Goal: Obtain resource: Obtain resource

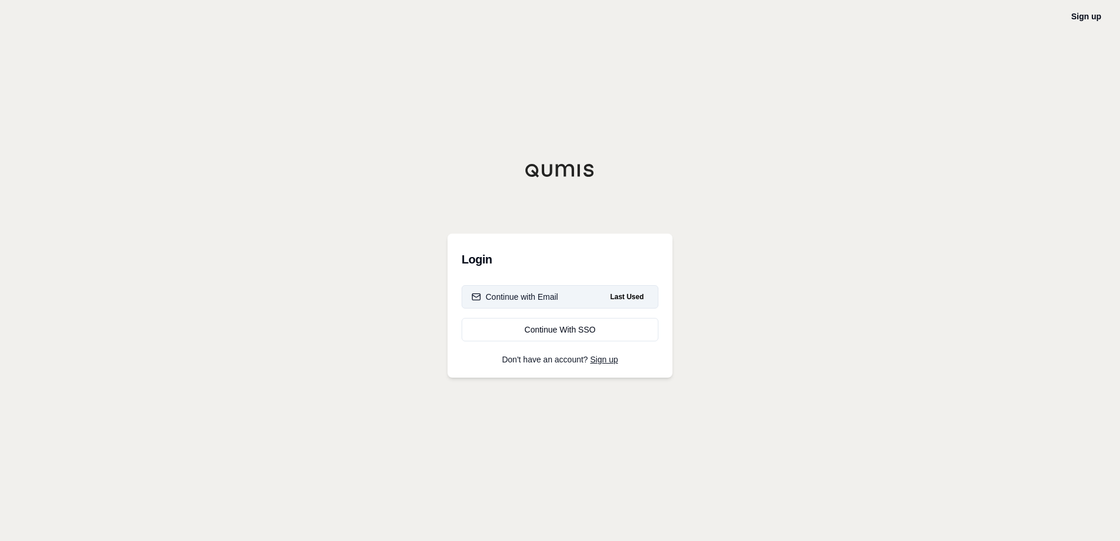
click at [539, 293] on div "Continue with Email" at bounding box center [515, 297] width 87 height 12
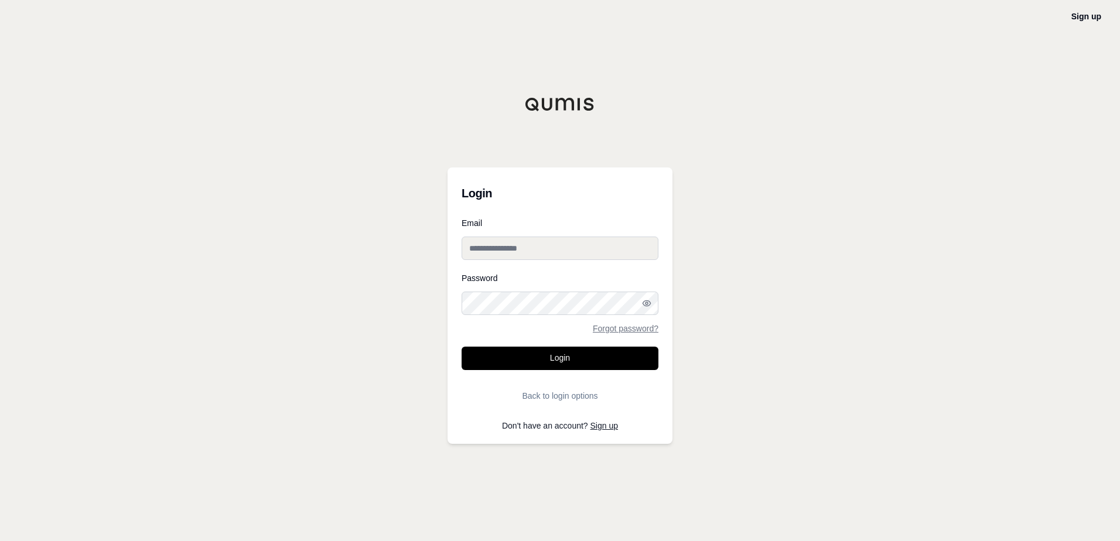
type input "**********"
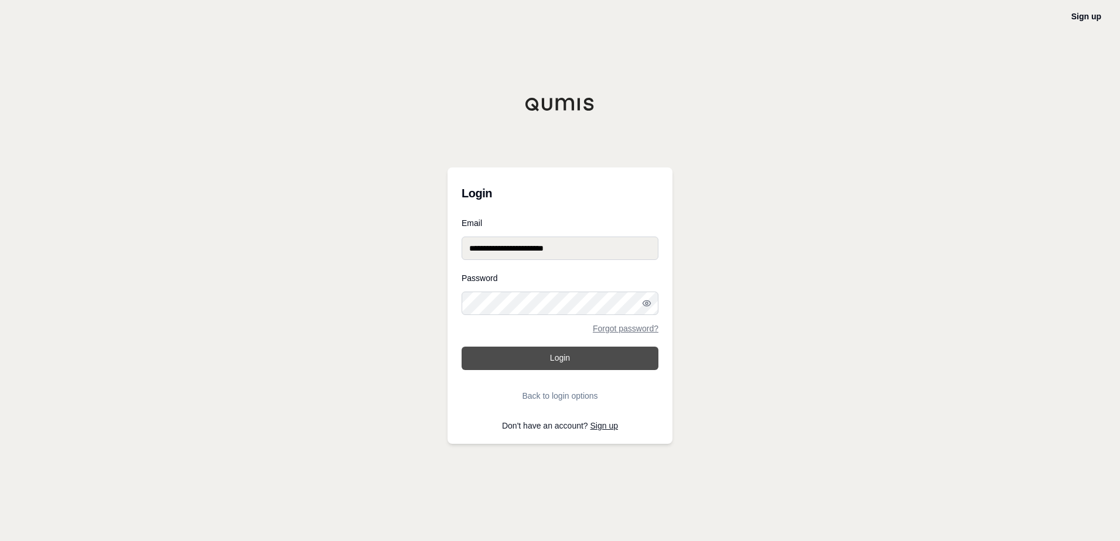
click at [554, 359] on button "Login" at bounding box center [560, 358] width 197 height 23
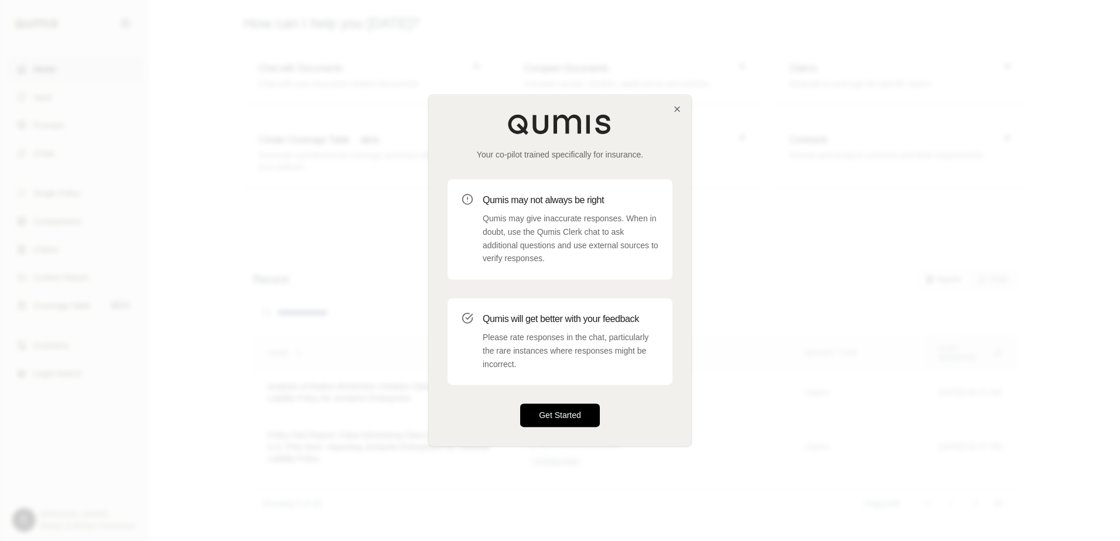
click at [559, 414] on button "Get Started" at bounding box center [560, 415] width 80 height 23
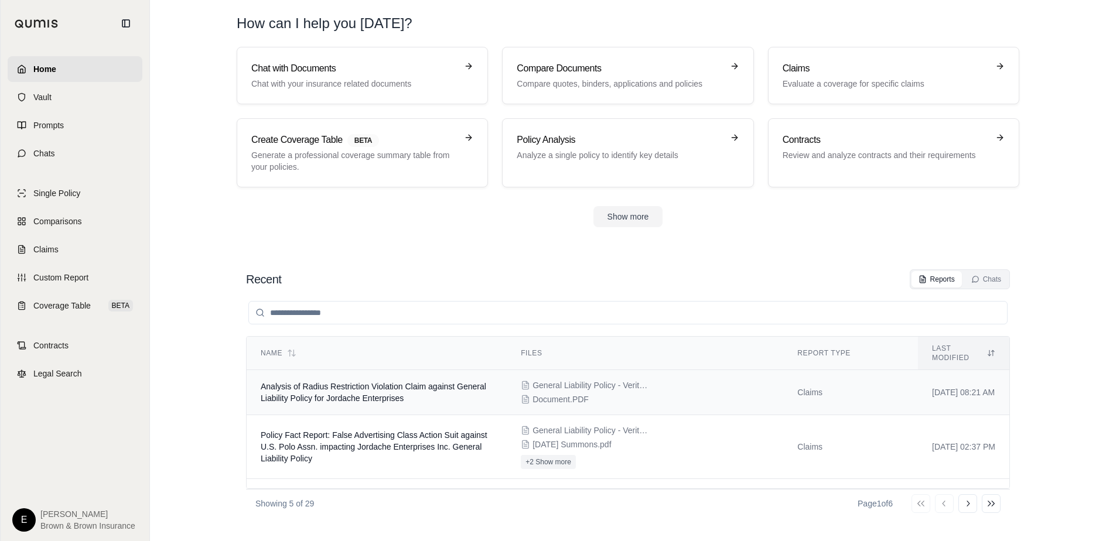
click at [394, 382] on span "Analysis of Radius Restriction Violation Claim against General Liability Policy…" at bounding box center [374, 392] width 226 height 21
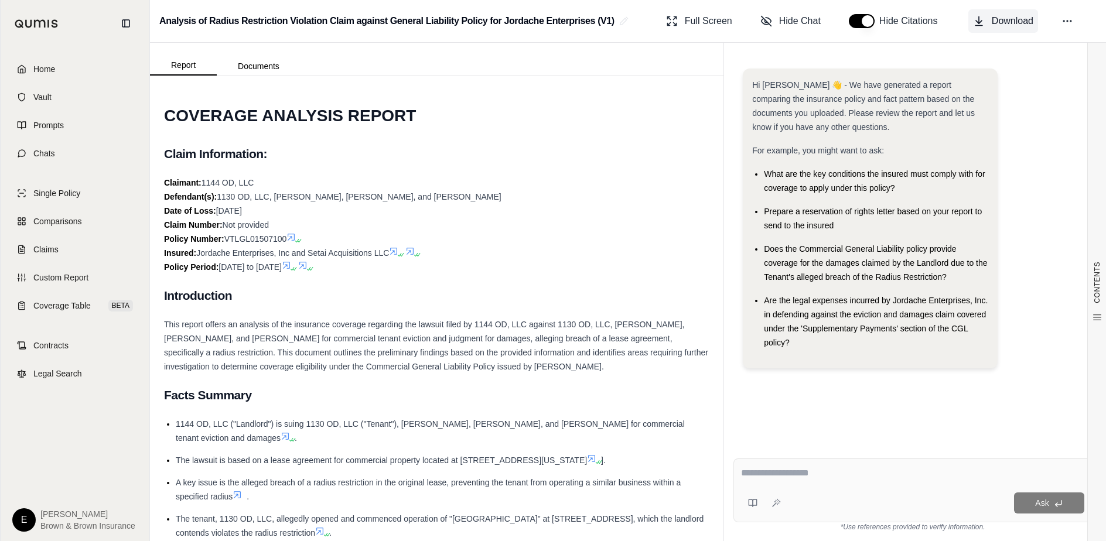
click at [1000, 20] on span "Download" at bounding box center [1013, 21] width 42 height 14
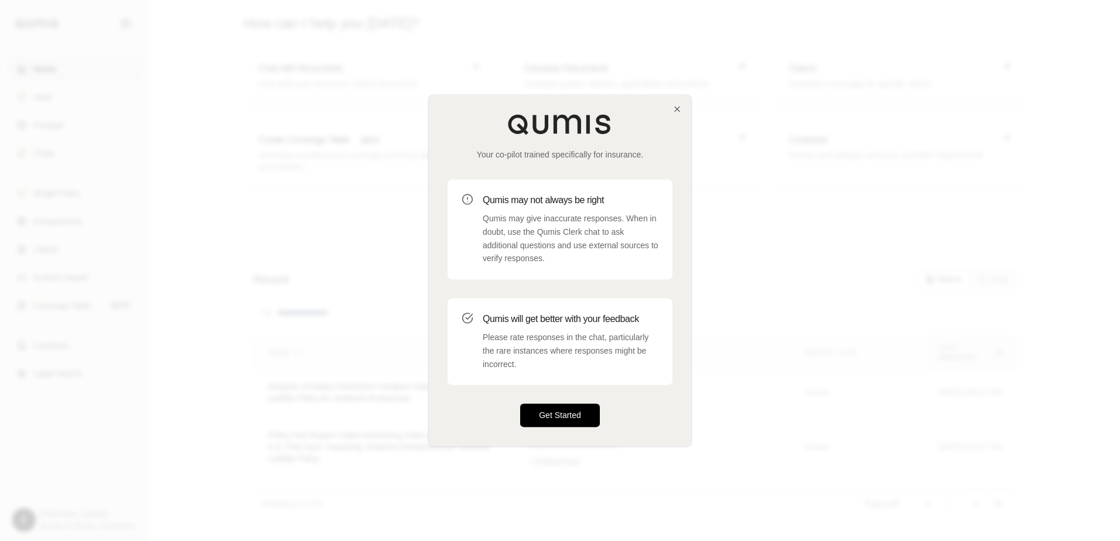
click at [563, 414] on button "Get Started" at bounding box center [560, 415] width 80 height 23
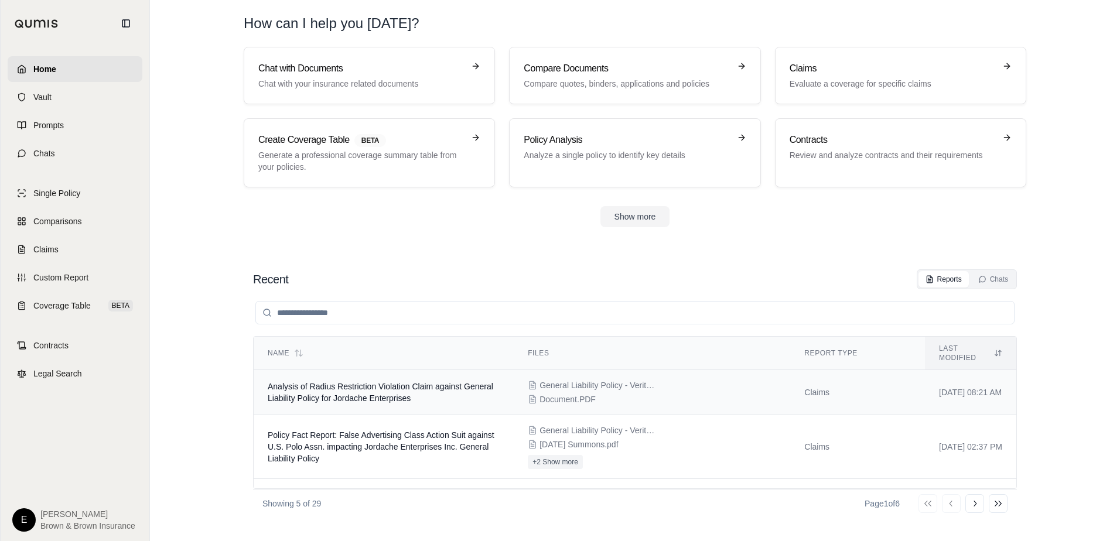
click at [412, 388] on span "Analysis of Radius Restriction Violation Claim against General Liability Policy…" at bounding box center [381, 392] width 226 height 21
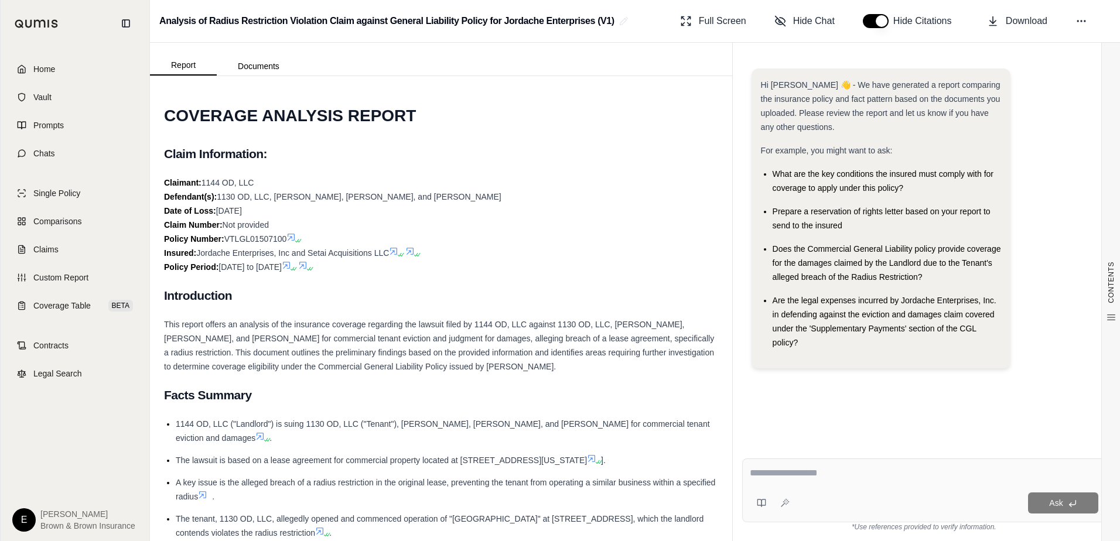
type textarea "*"
type textarea "**********"
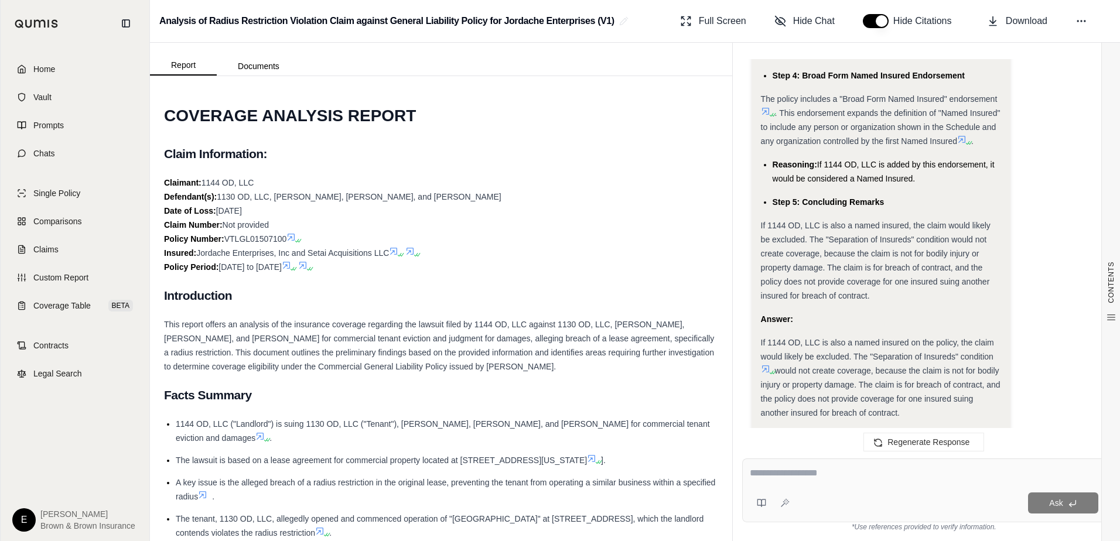
scroll to position [1281, 0]
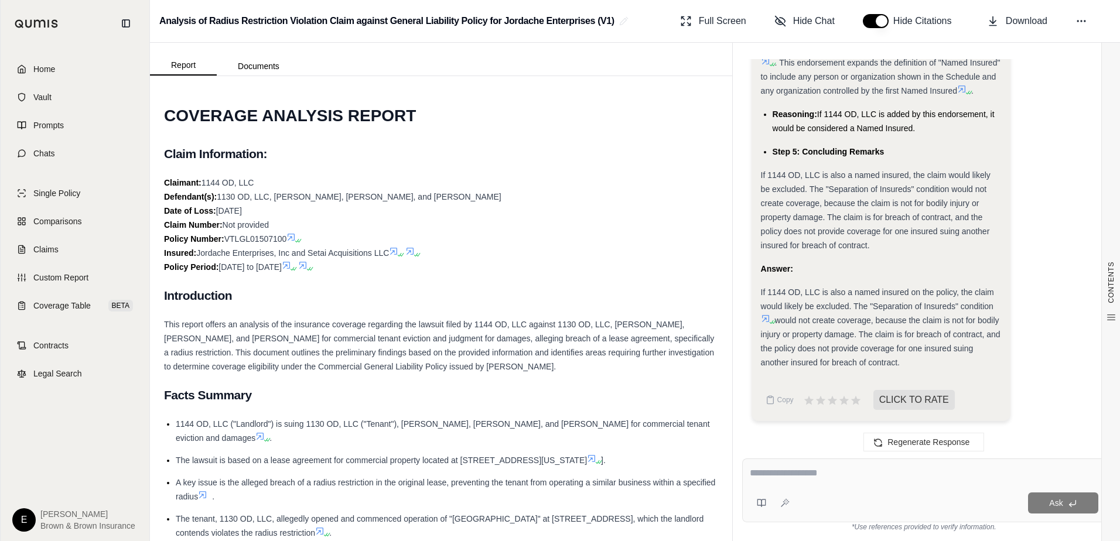
drag, startPoint x: 761, startPoint y: 291, endPoint x: 956, endPoint y: 361, distance: 207.2
click at [956, 361] on div "If 1144 OD, LLC is also a named insured on the policy, the claim would likely b…" at bounding box center [881, 327] width 240 height 84
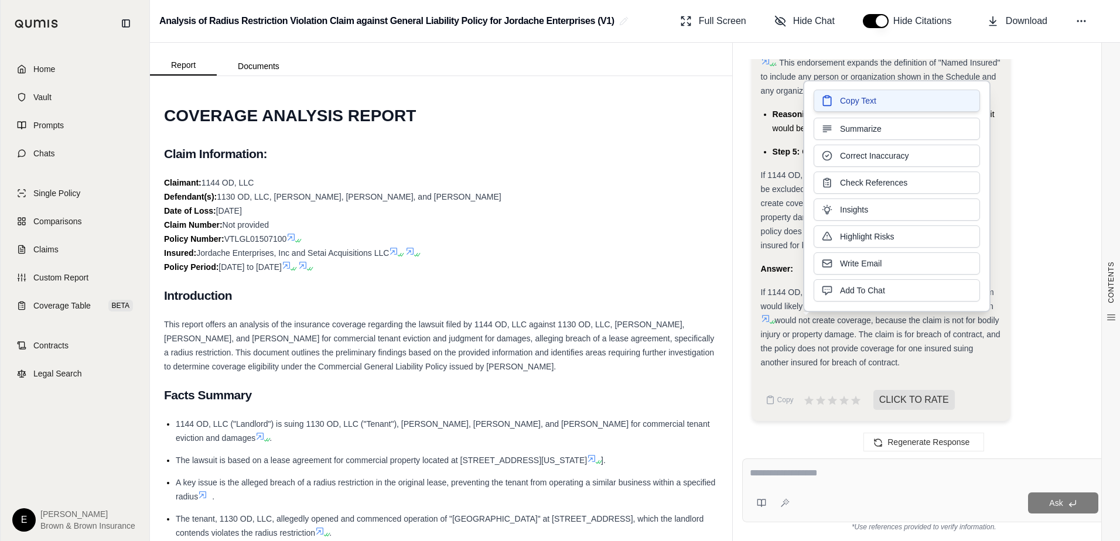
click at [856, 101] on span "Copy Text" at bounding box center [858, 101] width 36 height 12
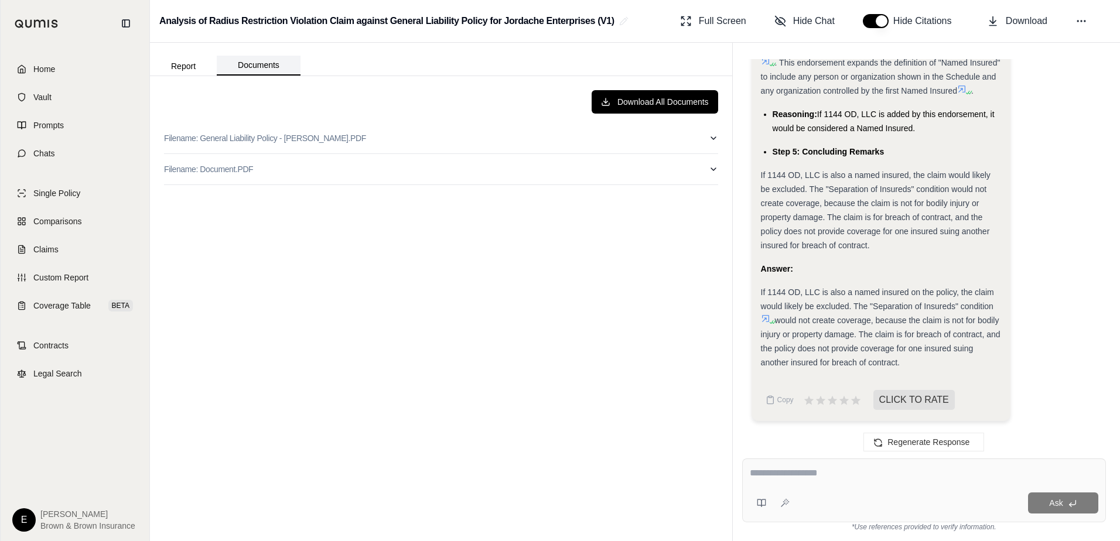
click at [271, 64] on button "Documents" at bounding box center [259, 66] width 84 height 20
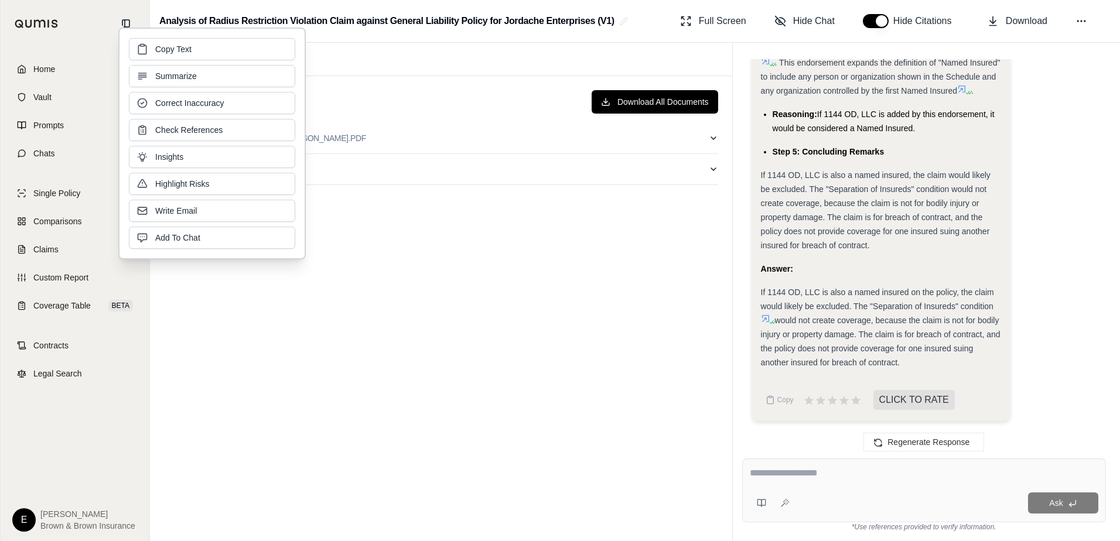
click at [426, 230] on div "Download All Documents Filename: General Liability Policy - [PERSON_NAME].PDF F…" at bounding box center [441, 309] width 573 height 456
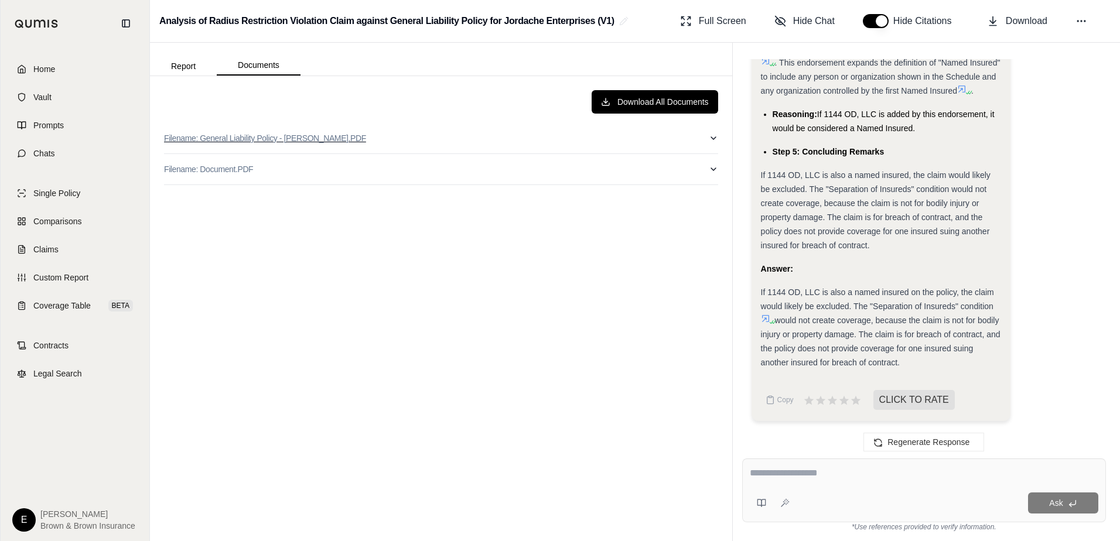
click at [222, 139] on p "Filename: General Liability Policy - [PERSON_NAME].PDF" at bounding box center [265, 138] width 202 height 12
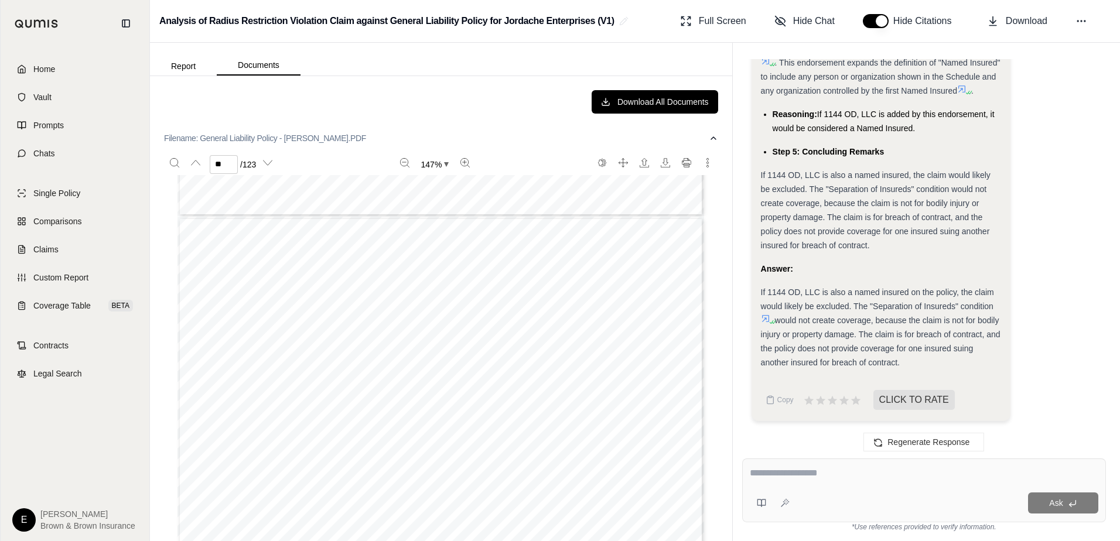
type input "**"
click at [173, 70] on button "Report" at bounding box center [183, 66] width 67 height 19
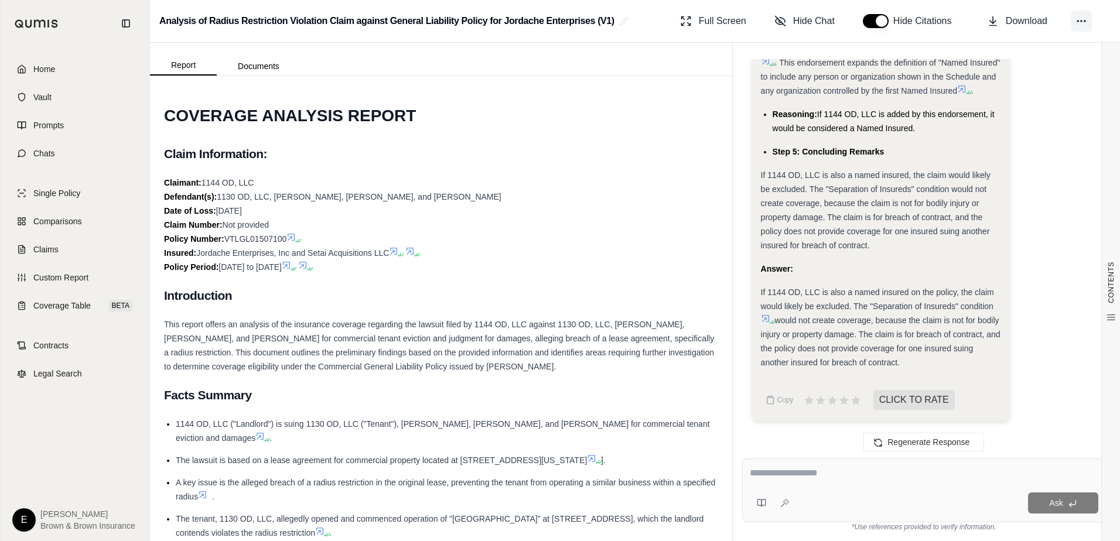
click at [1082, 25] on icon at bounding box center [1082, 21] width 12 height 12
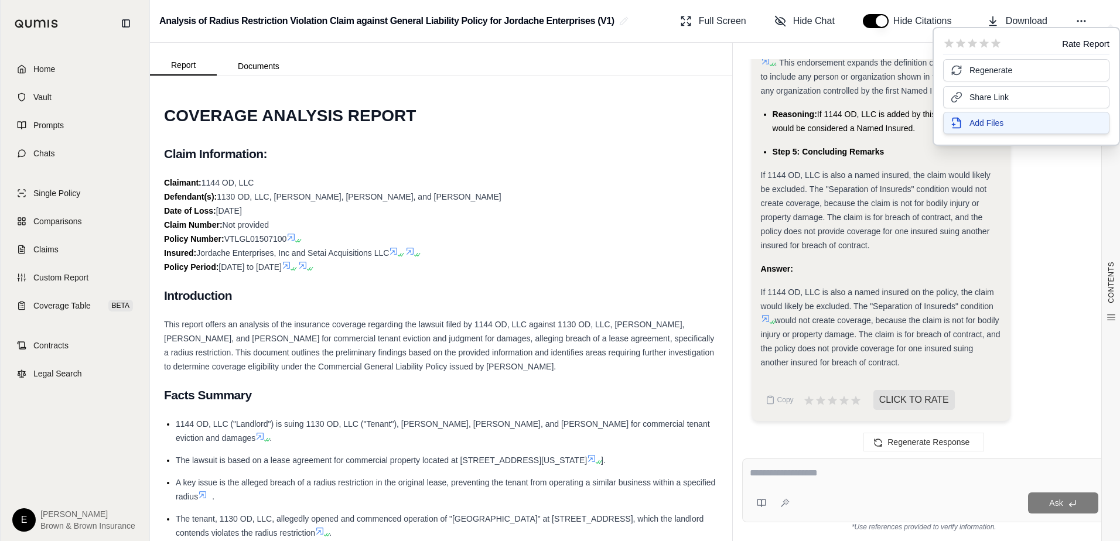
click at [993, 122] on span "Add Files" at bounding box center [987, 123] width 34 height 12
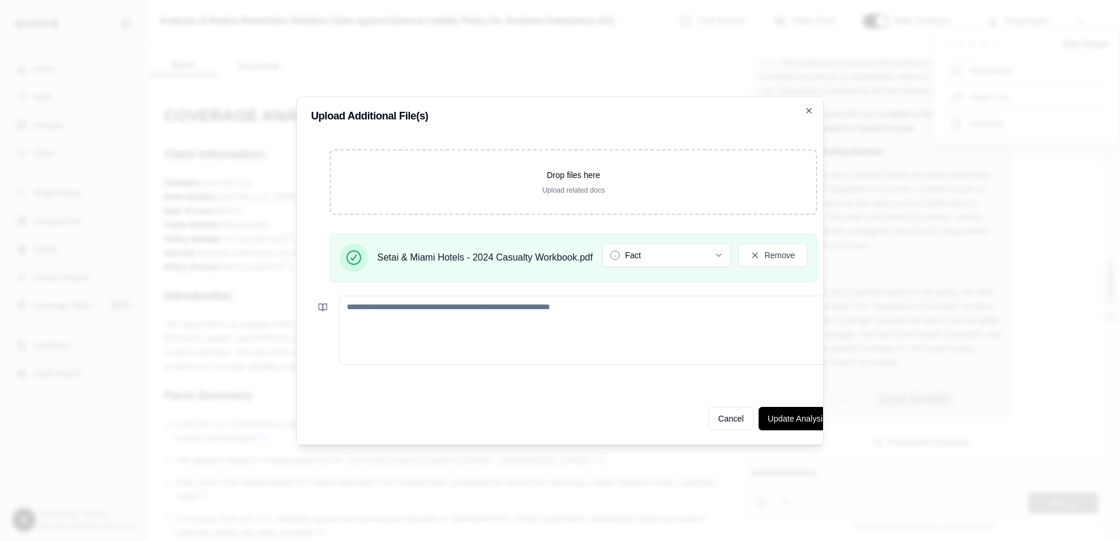
click at [363, 305] on textarea at bounding box center [587, 330] width 497 height 69
type textarea "**********"
click at [780, 415] on button "Update Analysis" at bounding box center [797, 418] width 77 height 23
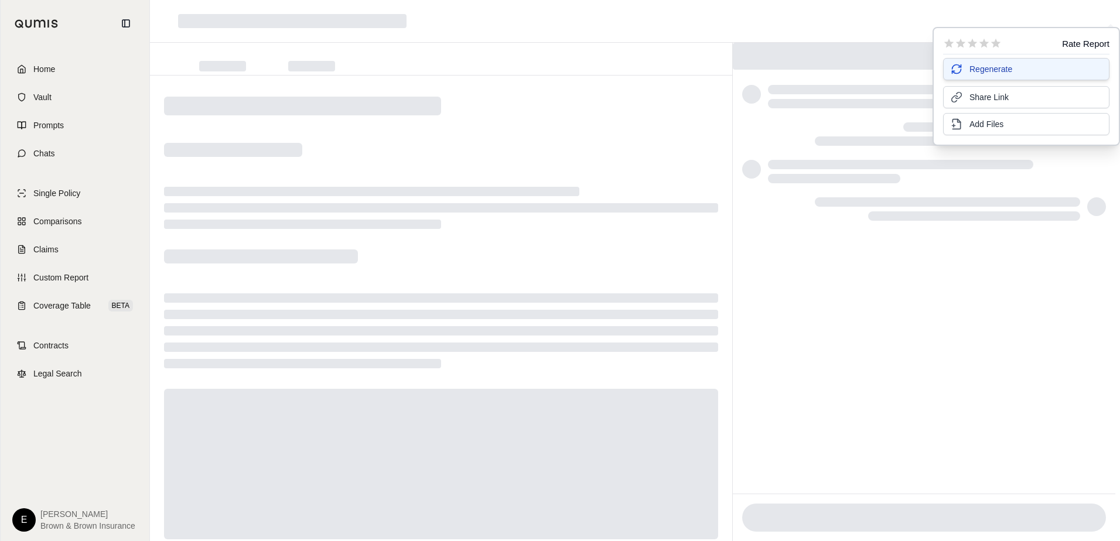
click at [987, 66] on span "Regenerate" at bounding box center [991, 69] width 43 height 12
click at [496, 308] on div at bounding box center [441, 331] width 554 height 75
click at [982, 67] on span "Regenerate" at bounding box center [991, 69] width 43 height 12
click at [48, 66] on span "Home" at bounding box center [44, 69] width 22 height 12
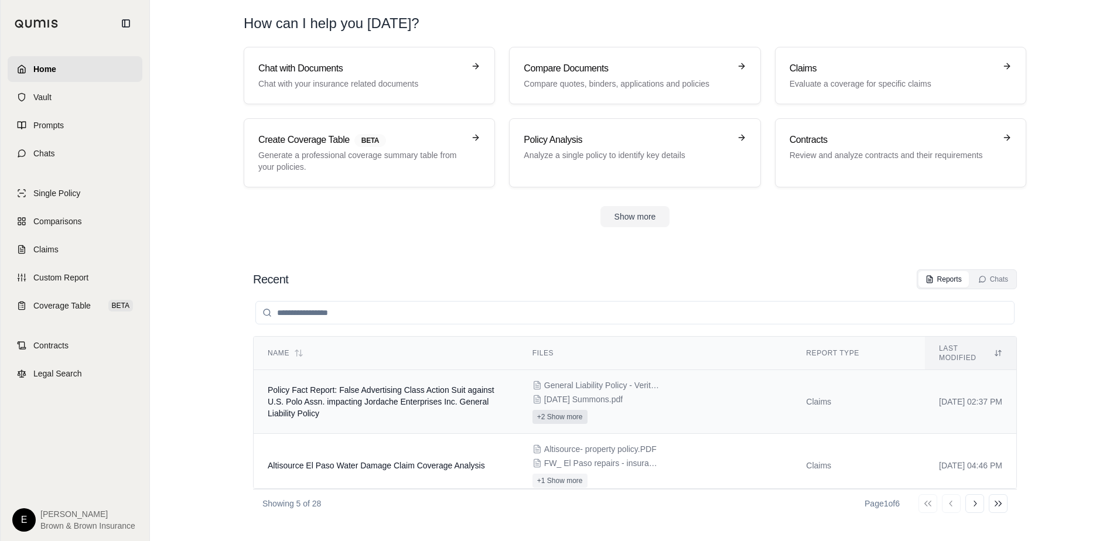
click at [533, 410] on button "+2 Show more" at bounding box center [560, 417] width 55 height 14
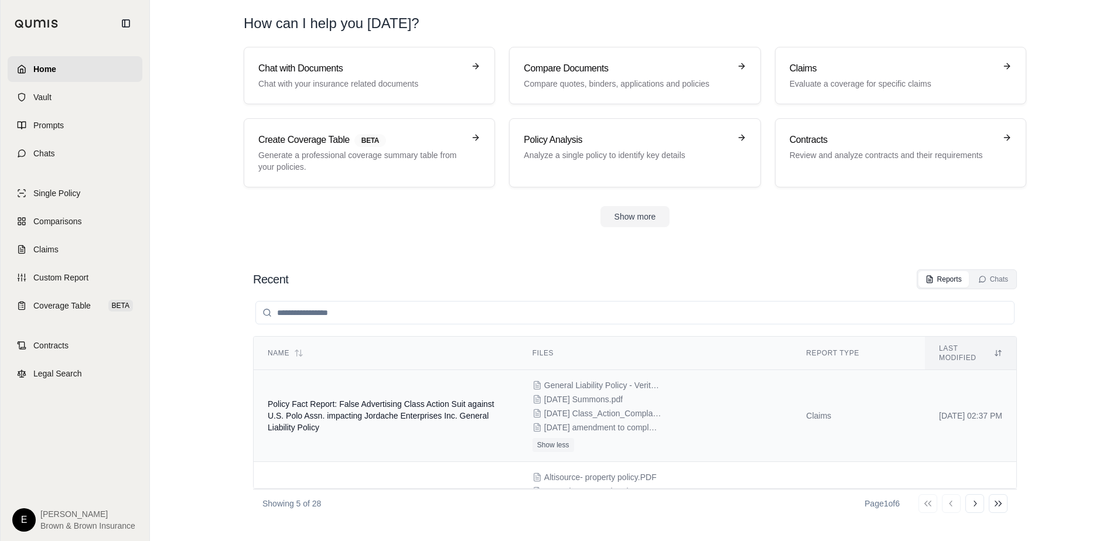
click at [557, 408] on span "[DATE] Class_Action_Complaint_for-_1_Unfair_Competition_([US_STATE]_Business_&_…" at bounding box center [602, 414] width 117 height 12
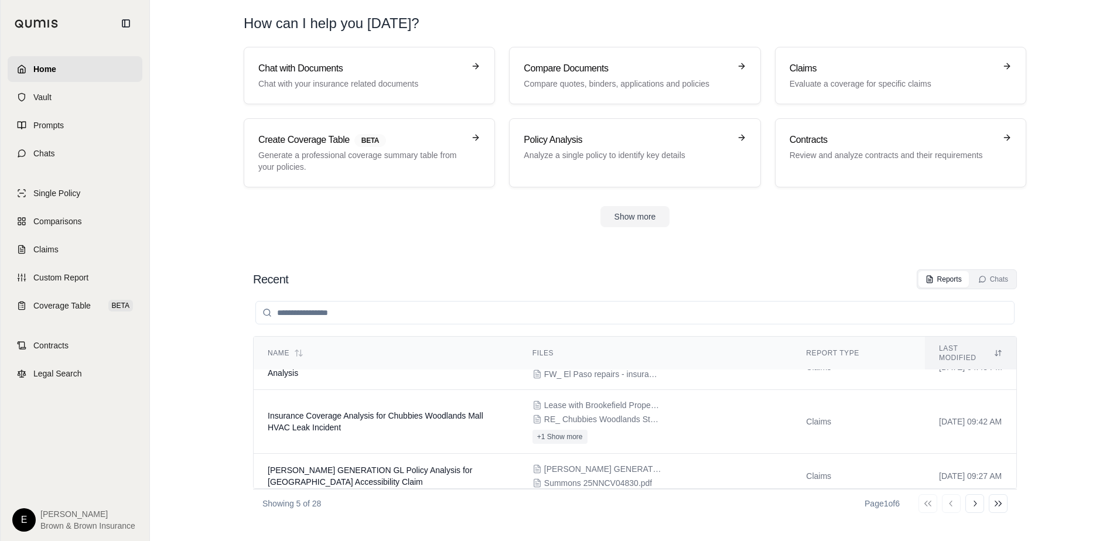
scroll to position [154, 0]
click at [974, 506] on icon at bounding box center [974, 503] width 9 height 9
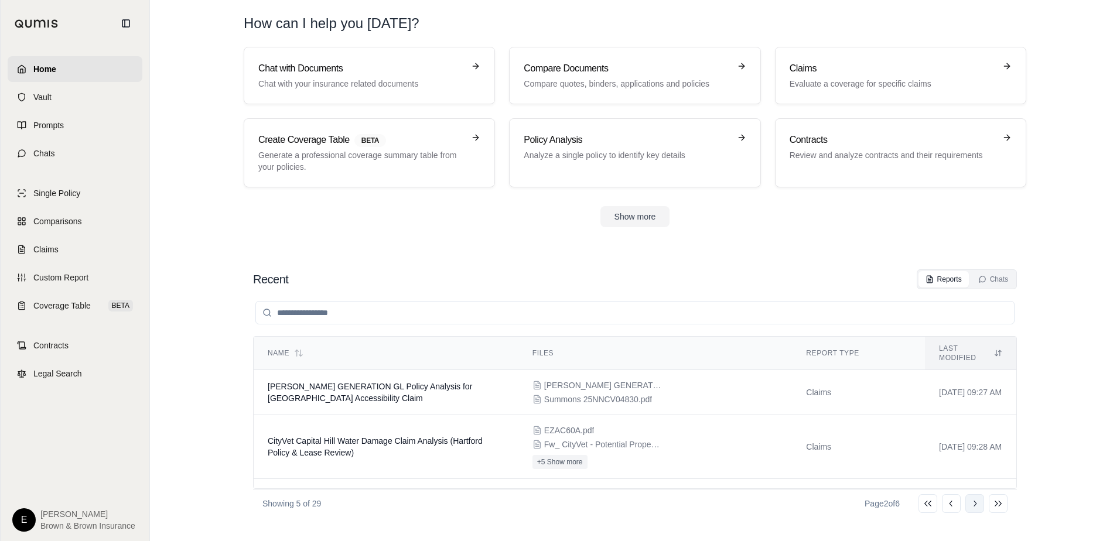
click at [974, 506] on icon at bounding box center [975, 504] width 3 height 6
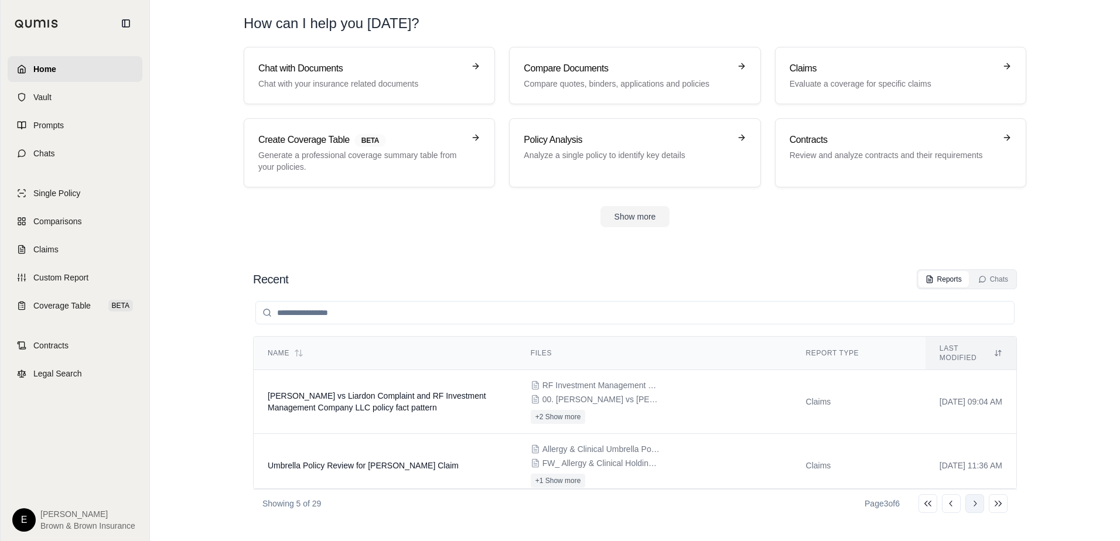
click at [974, 506] on icon at bounding box center [975, 504] width 3 height 6
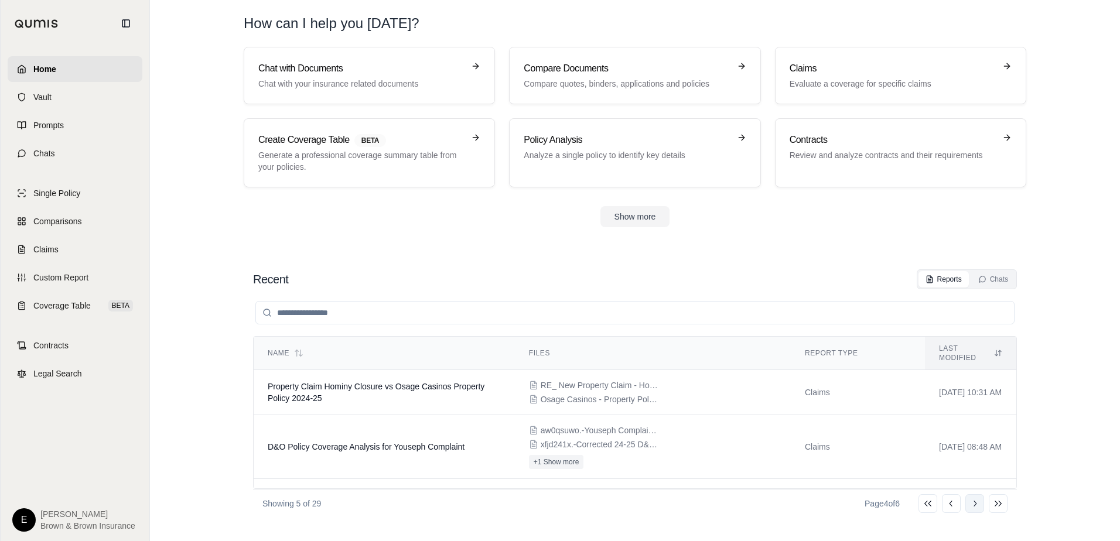
click at [974, 506] on icon at bounding box center [975, 504] width 3 height 6
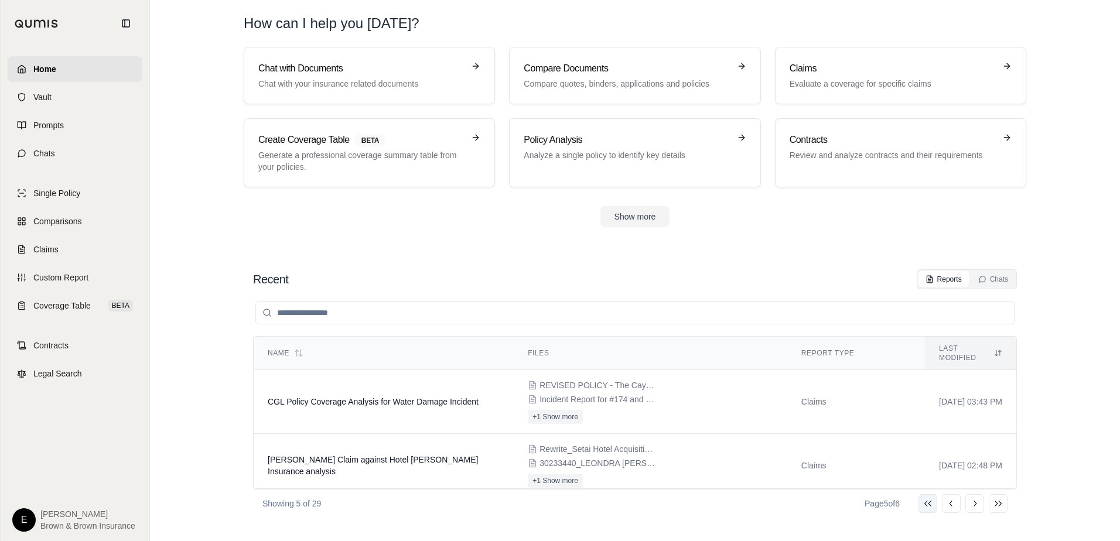
click at [929, 506] on icon at bounding box center [928, 503] width 9 height 9
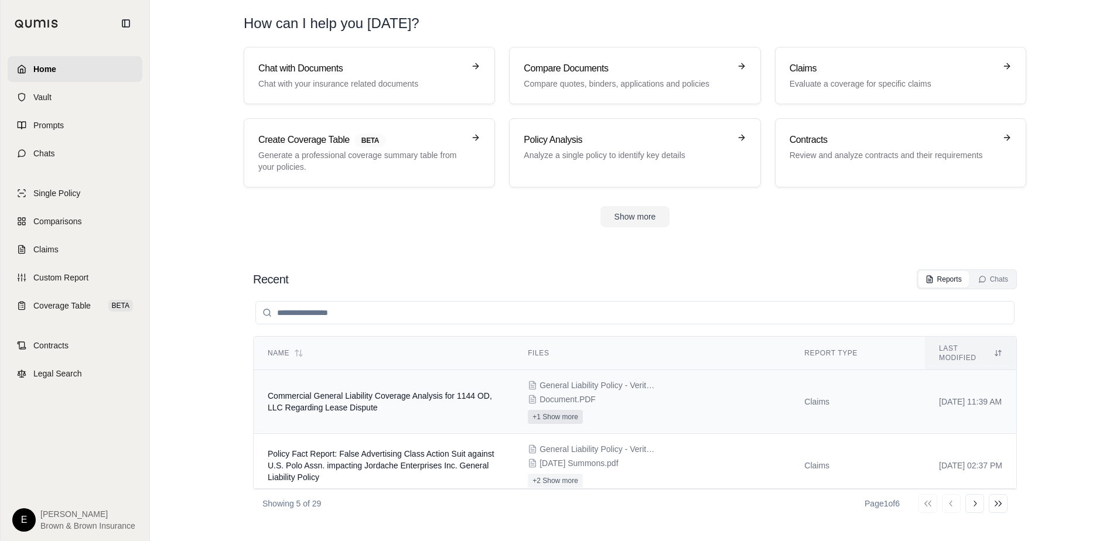
click at [533, 410] on button "+1 Show more" at bounding box center [555, 417] width 55 height 14
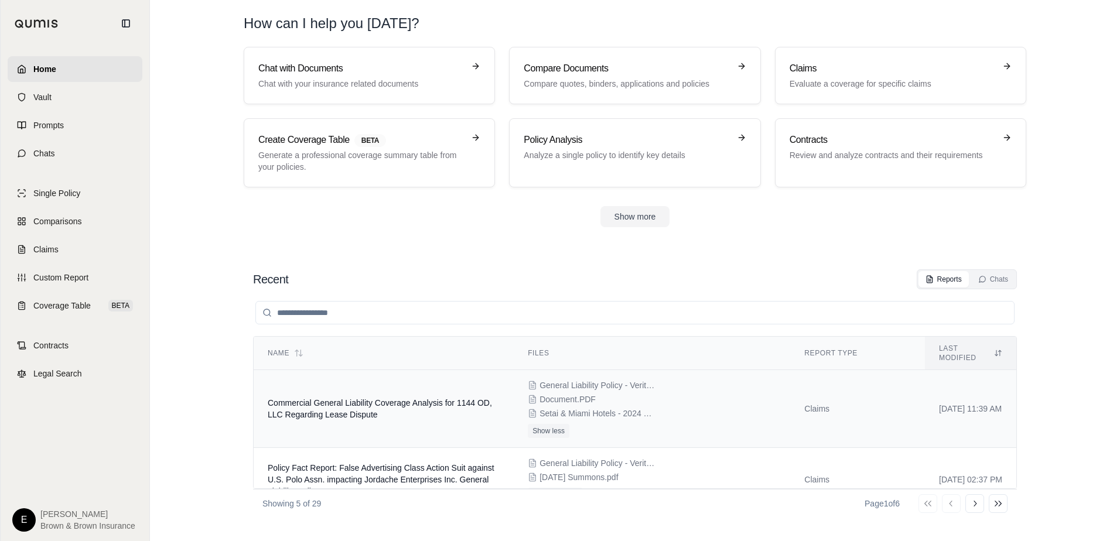
click at [309, 398] on span "Commercial General Liability Coverage Analysis for 1144 OD, LLC Regarding Lease…" at bounding box center [380, 408] width 224 height 21
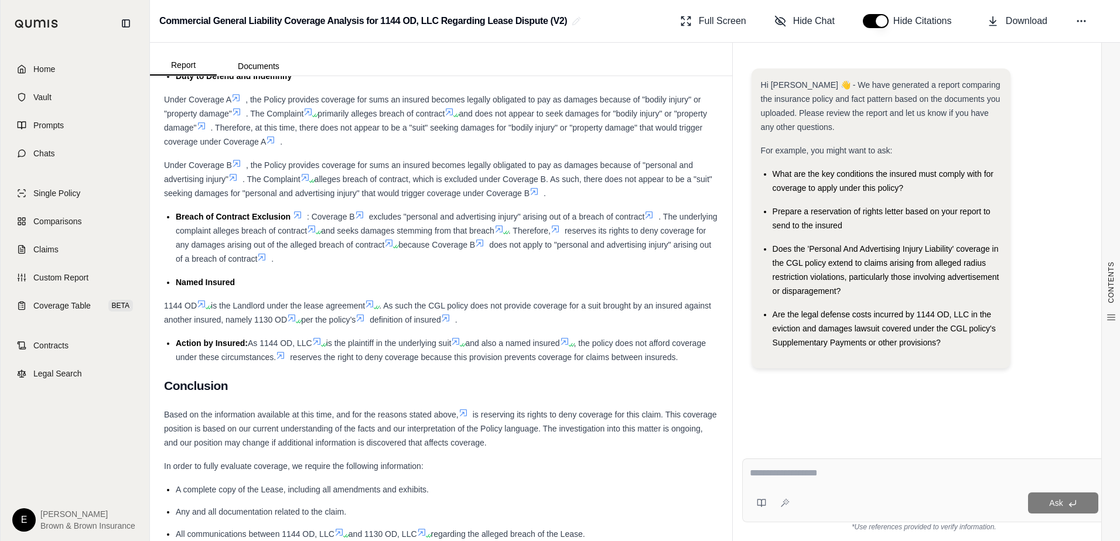
scroll to position [5039, 0]
drag, startPoint x: 167, startPoint y: 287, endPoint x: 319, endPoint y: 379, distance: 177.7
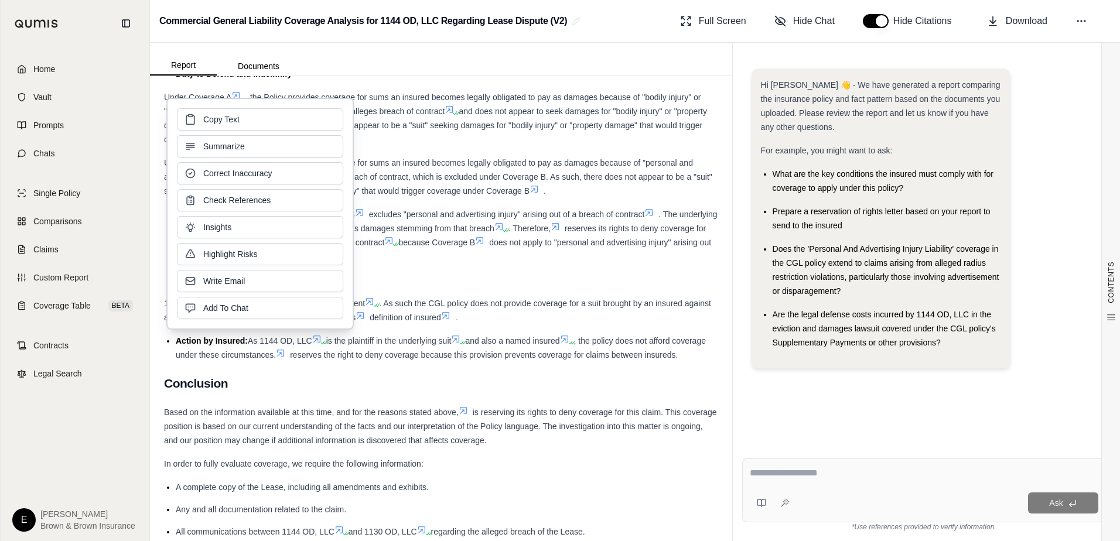
drag, startPoint x: 319, startPoint y: 379, endPoint x: 438, endPoint y: 326, distance: 130.1
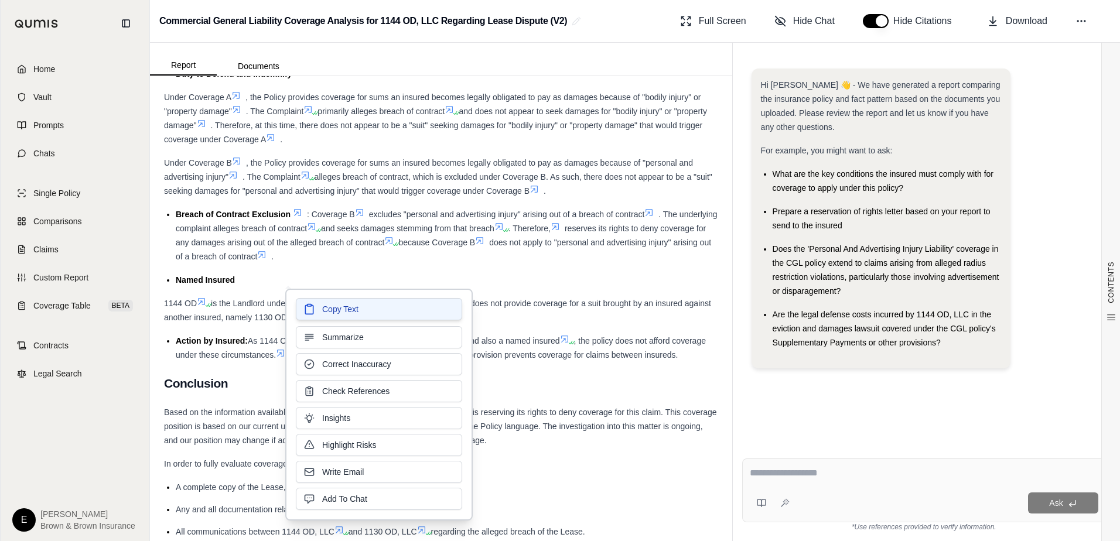
drag, startPoint x: 438, startPoint y: 326, endPoint x: 352, endPoint y: 308, distance: 87.9
click at [352, 308] on span "Copy Text" at bounding box center [340, 310] width 36 height 12
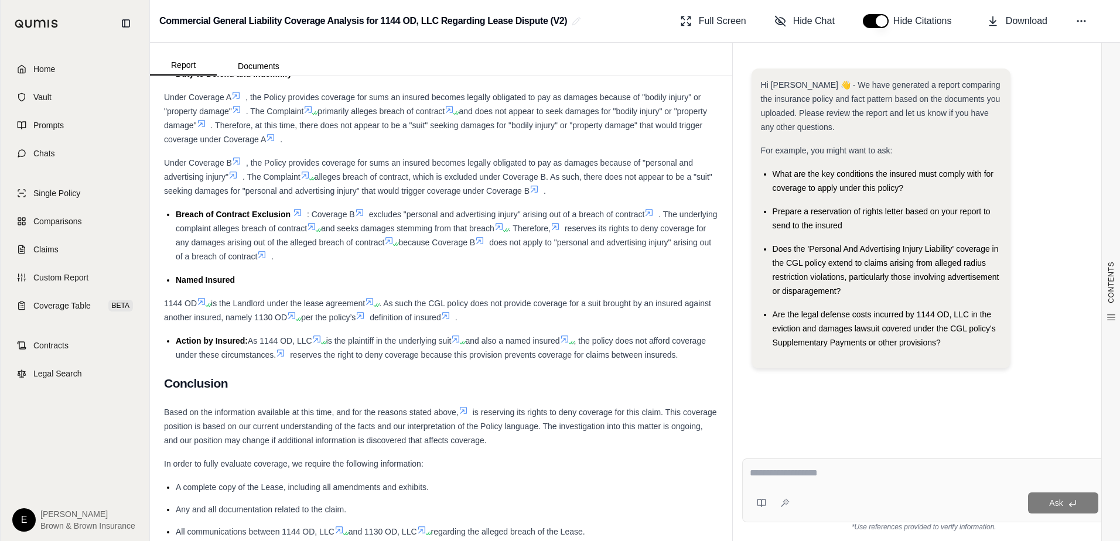
click at [451, 321] on icon at bounding box center [445, 315] width 9 height 9
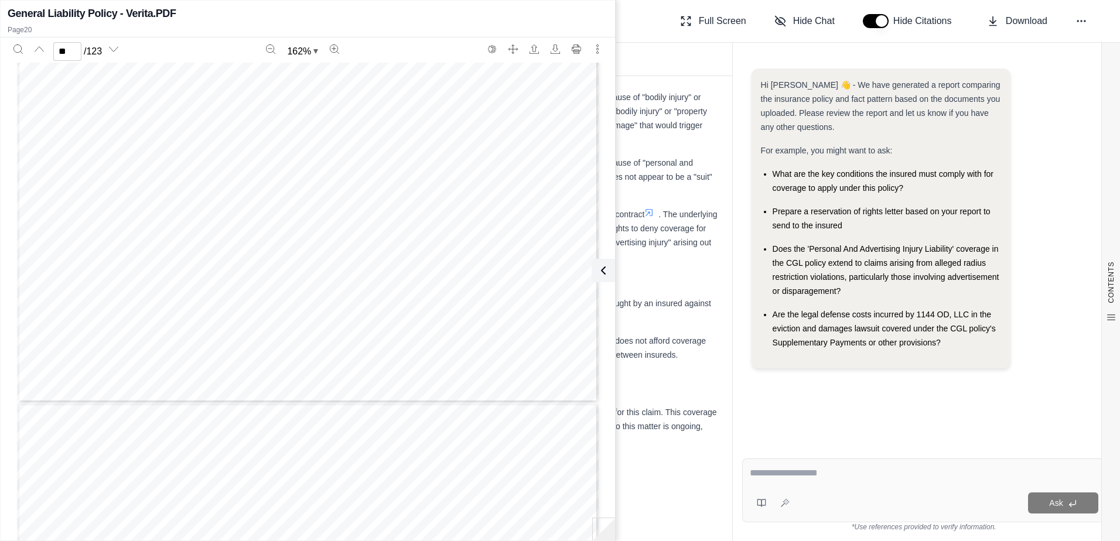
scroll to position [15479, 0]
click at [701, 264] on div "Breach of Contract Exclusion : Coverage B excludes "personal and advertising in…" at bounding box center [447, 235] width 543 height 56
type input "**"
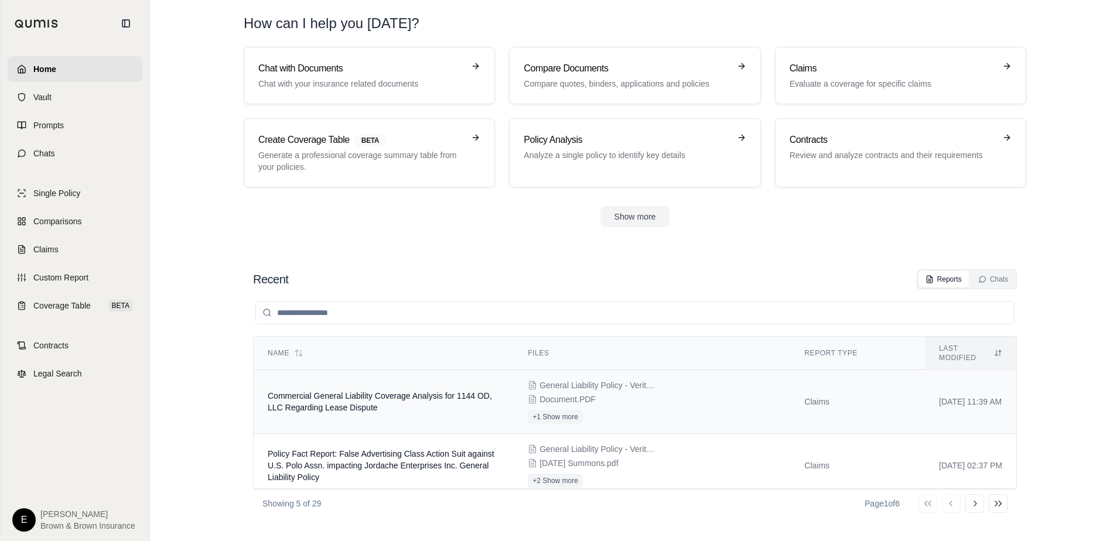
click at [372, 393] on td "Commercial General Liability Coverage Analysis for 1144 OD, LLC Regarding Lease…" at bounding box center [384, 402] width 260 height 64
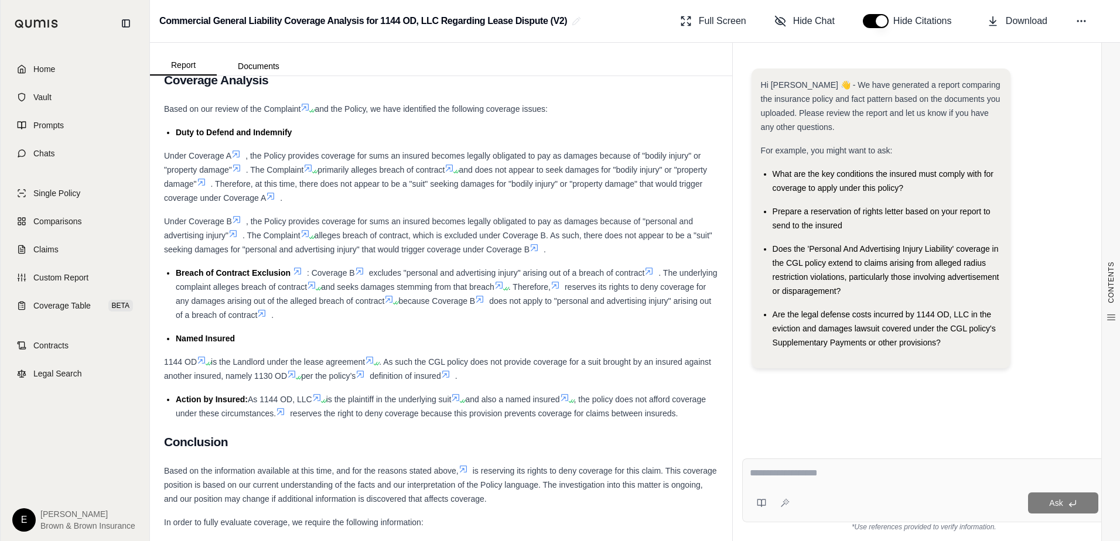
scroll to position [5039, 0]
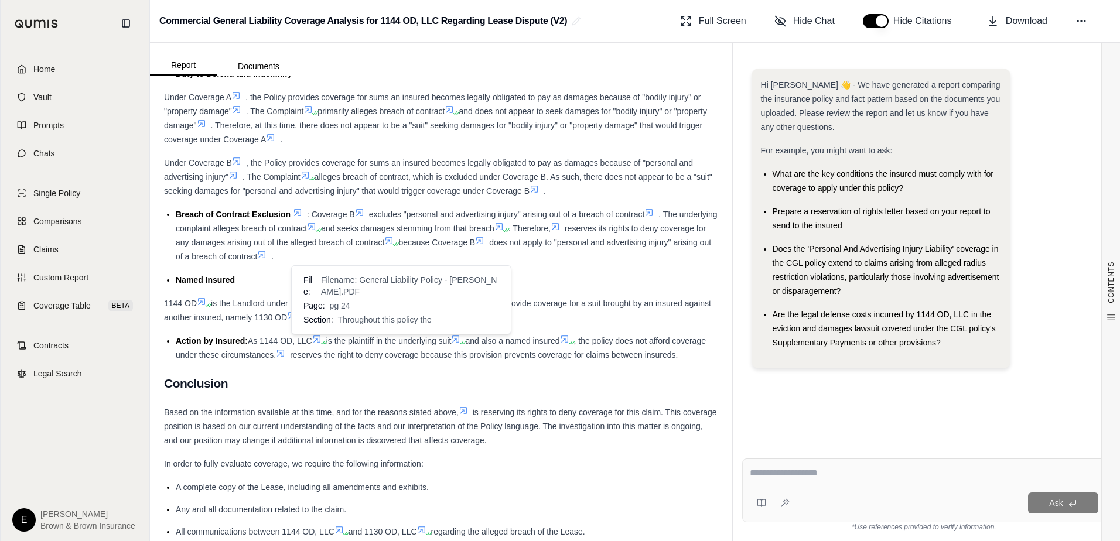
click at [364, 319] on icon at bounding box center [360, 315] width 7 height 7
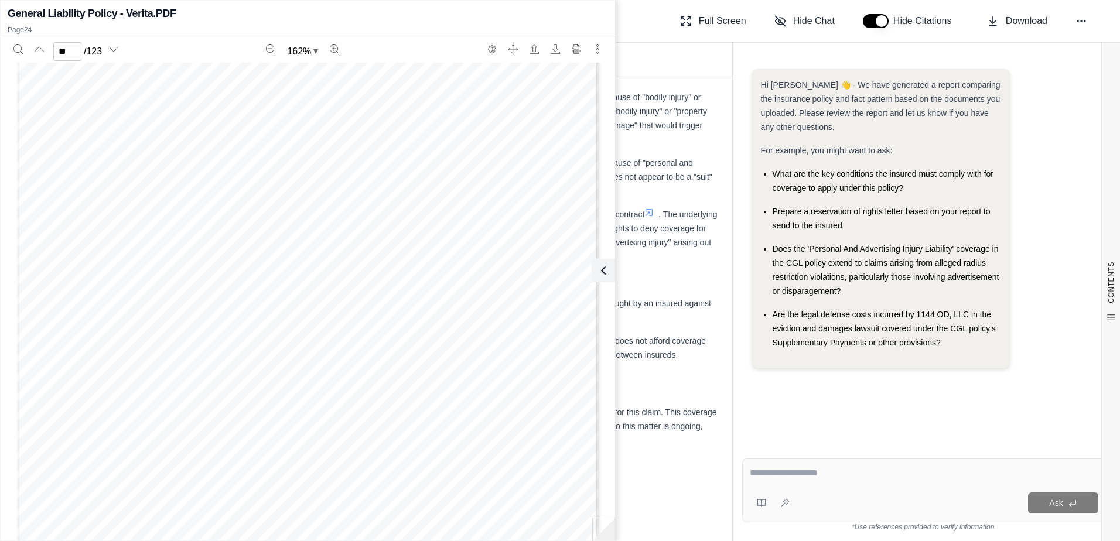
scroll to position [17905, 0]
type input "**"
click at [609, 269] on button at bounding box center [600, 270] width 23 height 23
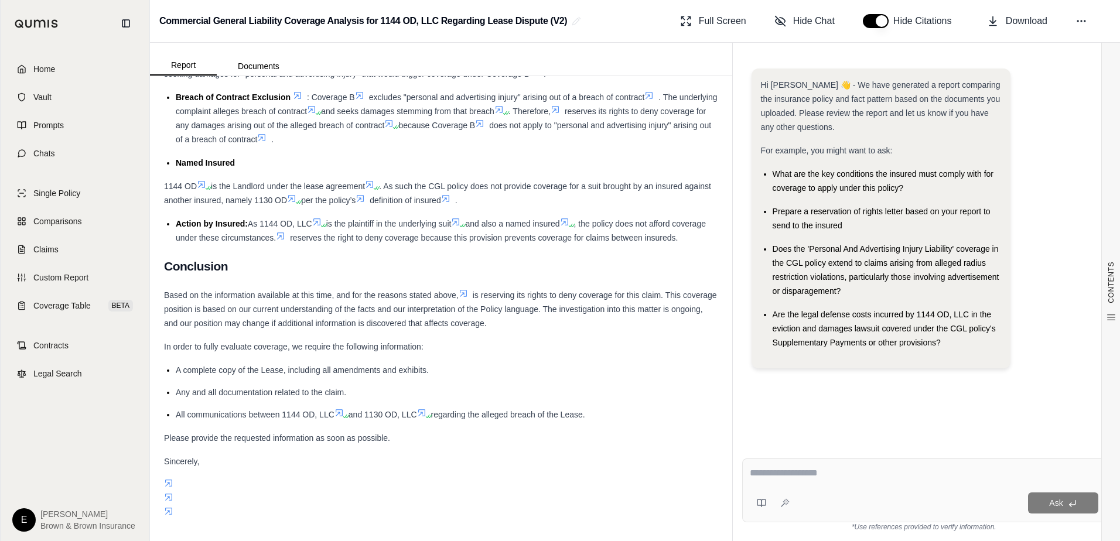
scroll to position [5187, 0]
